Goal: Task Accomplishment & Management: Manage account settings

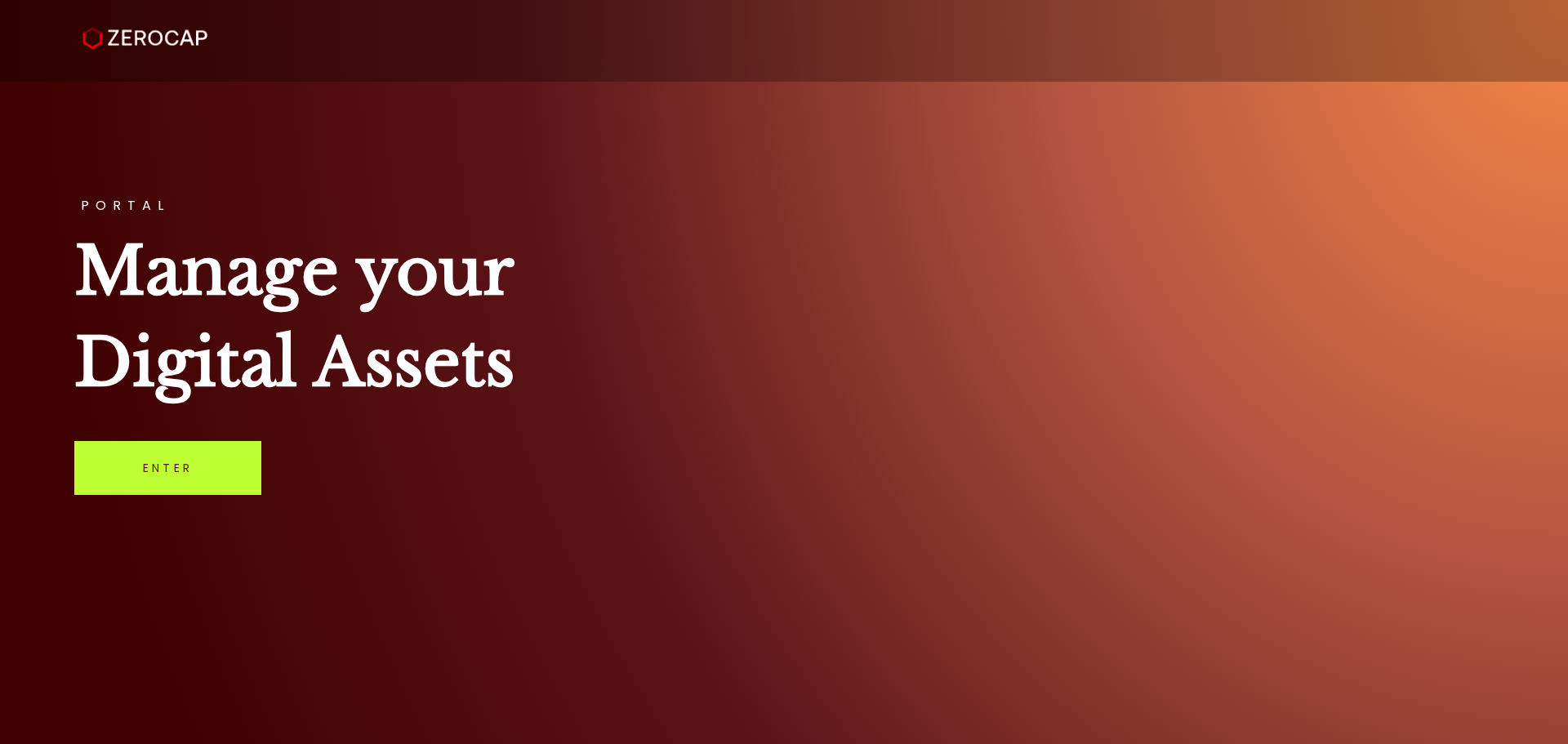
click at [201, 459] on link "Enter" at bounding box center [168, 467] width 187 height 54
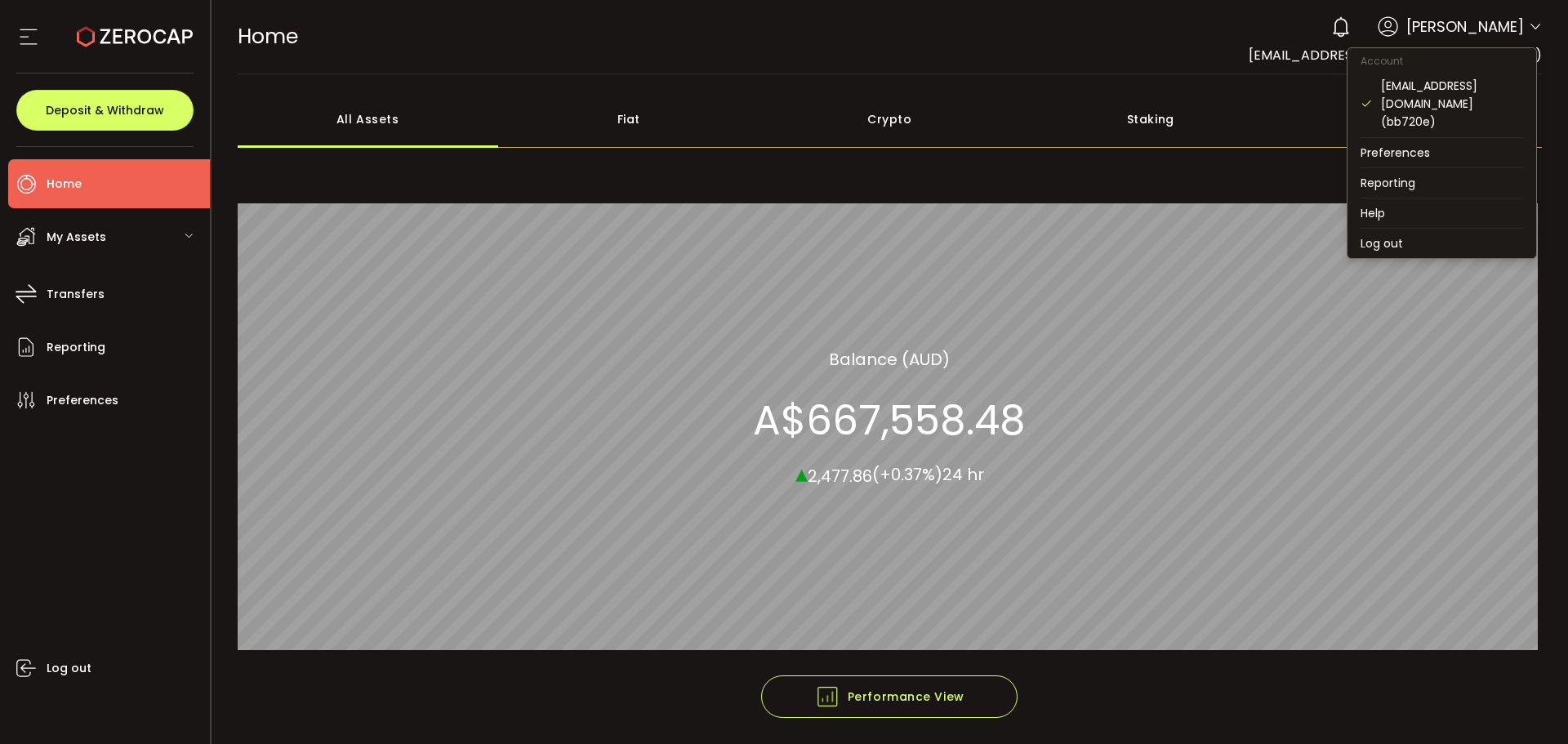
click at [1528, 22] on icon at bounding box center [1535, 27] width 13 height 13
click at [1418, 229] on li "Log out" at bounding box center [1442, 243] width 189 height 29
